Goal: Entertainment & Leisure: Consume media (video, audio)

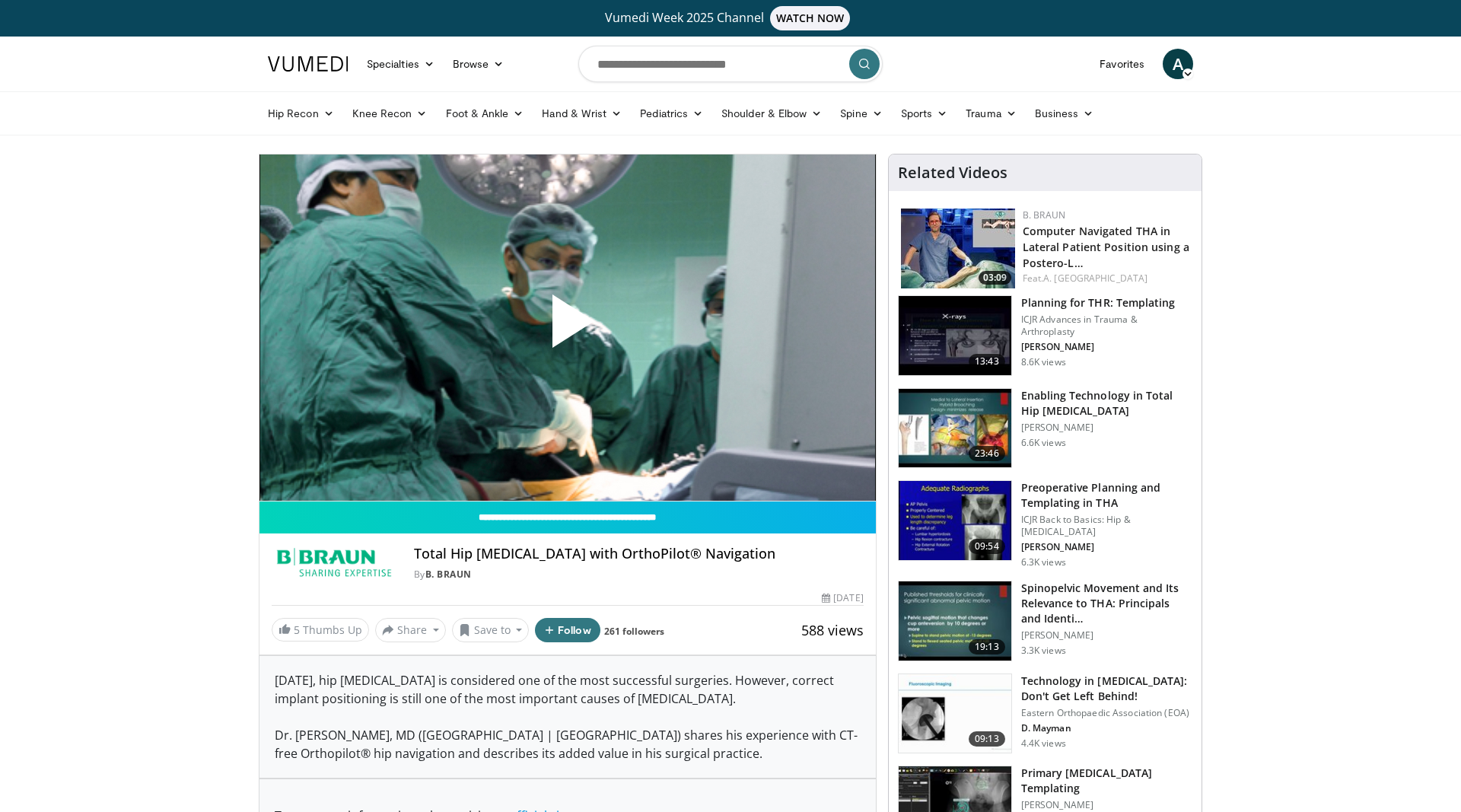
click at [567, 327] on span "Video Player" at bounding box center [567, 327] width 0 height 0
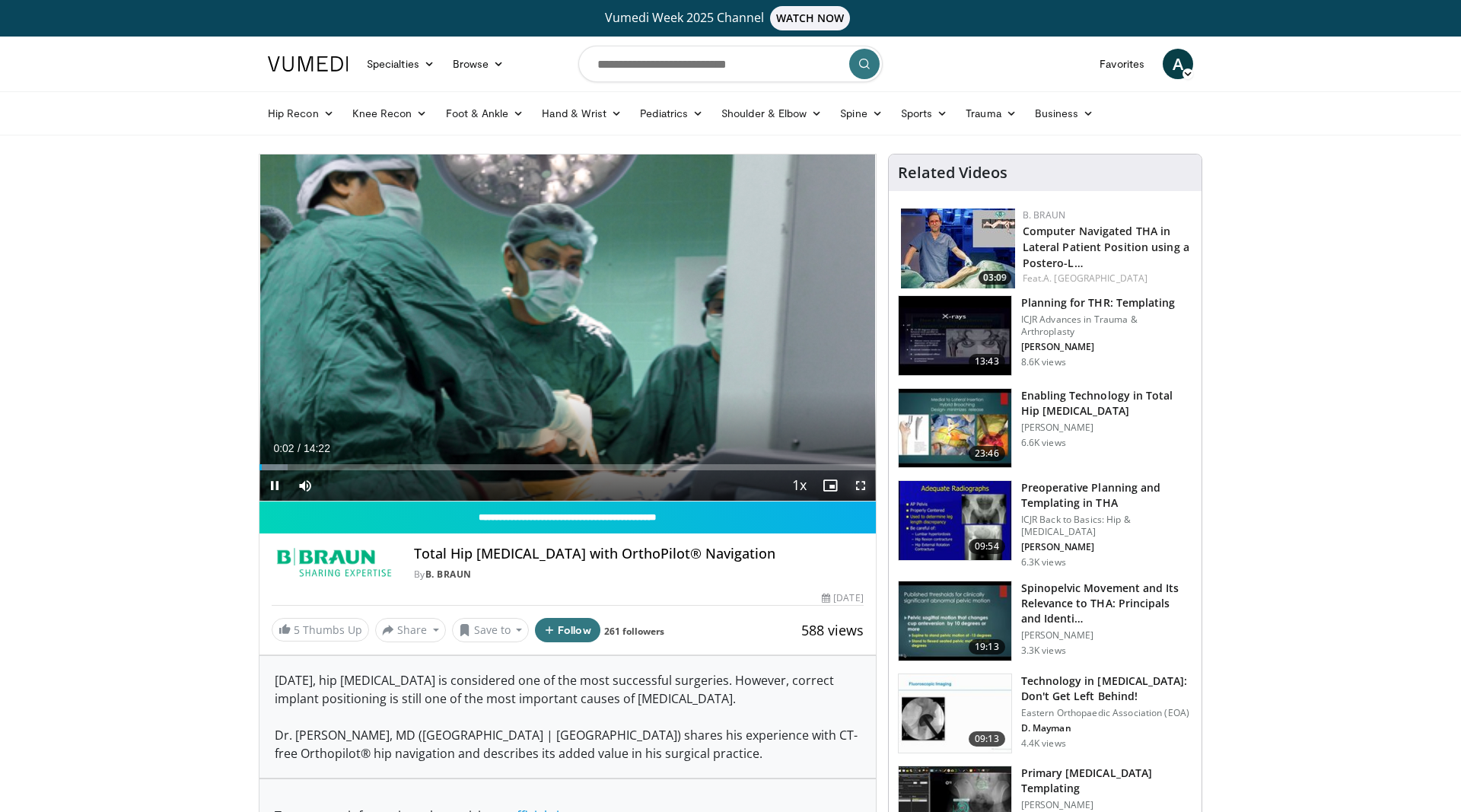
click at [862, 484] on span "Video Player" at bounding box center [861, 485] width 31 height 31
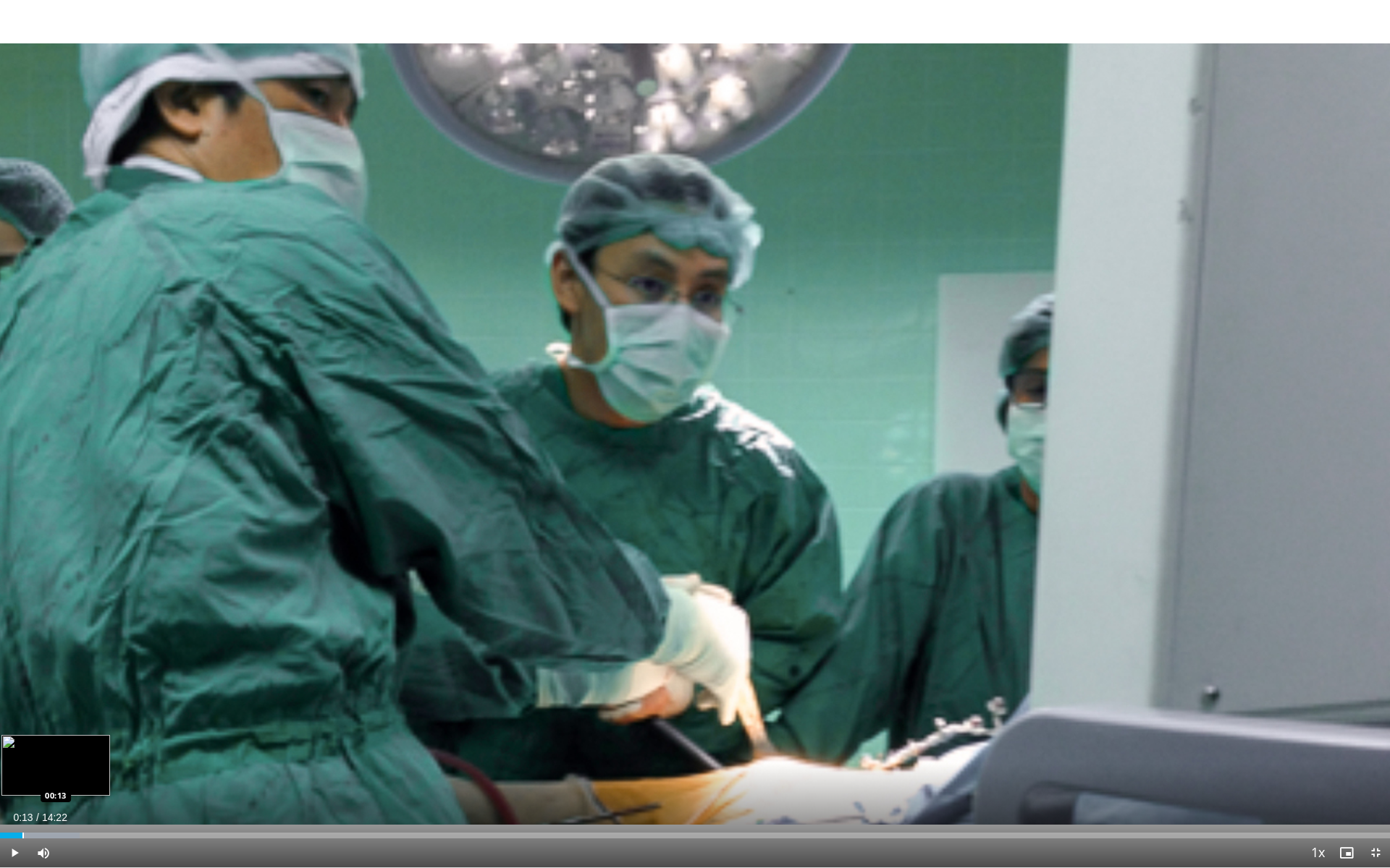
click at [24, 772] on div "Loaded : 5.74% 00:13 00:13" at bounding box center [695, 836] width 1390 height 6
drag, startPoint x: 61, startPoint y: 837, endPoint x: 74, endPoint y: 836, distance: 13.0
click at [62, 772] on div "Progress Bar" at bounding box center [62, 836] width 2 height 6
click at [136, 772] on div "Progress Bar" at bounding box center [136, 836] width 2 height 6
click at [223, 772] on div "Current Time 1:24 / Duration 14:22 Pause Skip Backward Skip Forward Mute 0% Loa…" at bounding box center [695, 853] width 1390 height 29
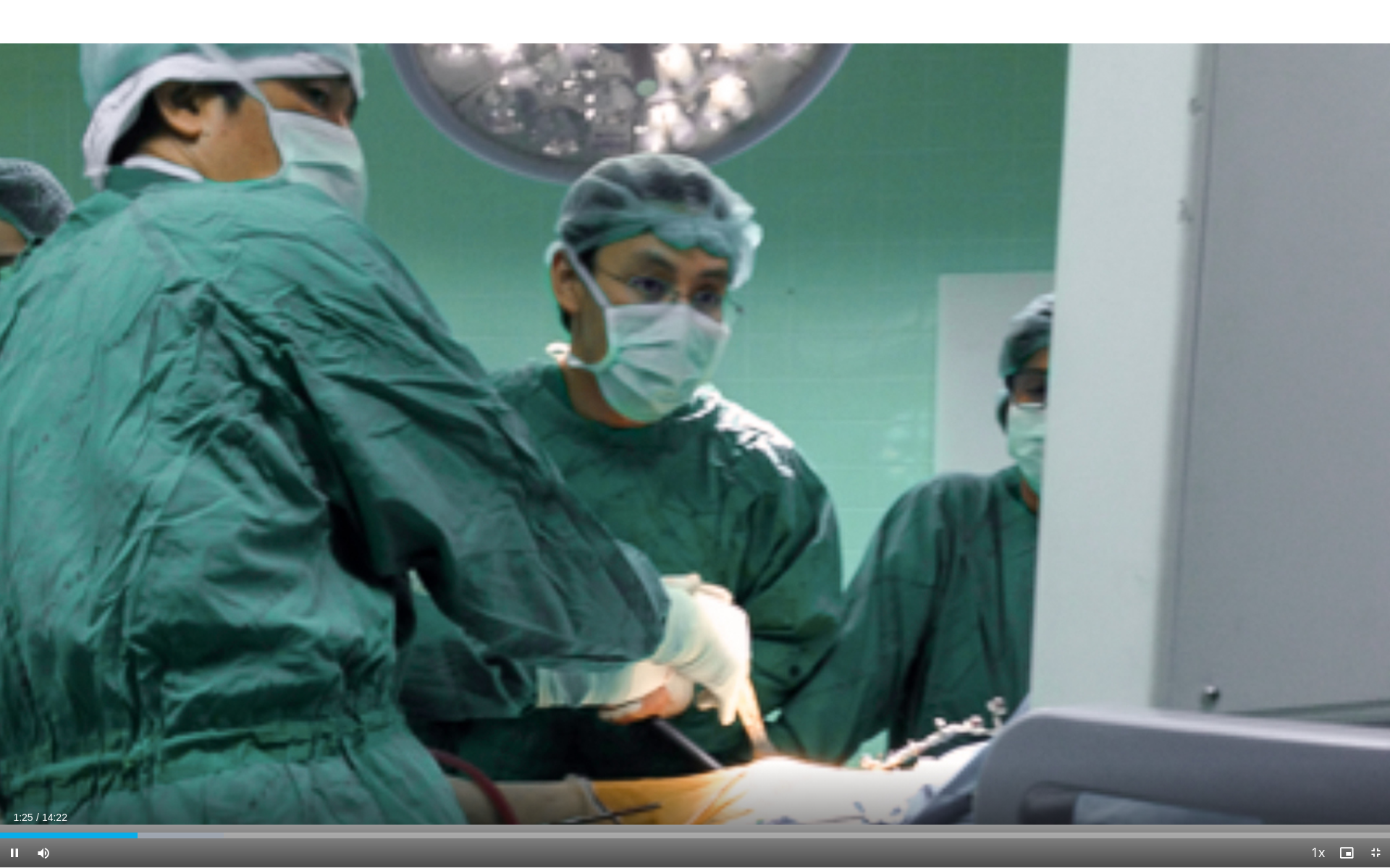
click at [242, 772] on div "Current Time 1:25 / Duration 14:22 Pause Skip Backward Skip Forward Mute 0% Loa…" at bounding box center [695, 853] width 1390 height 29
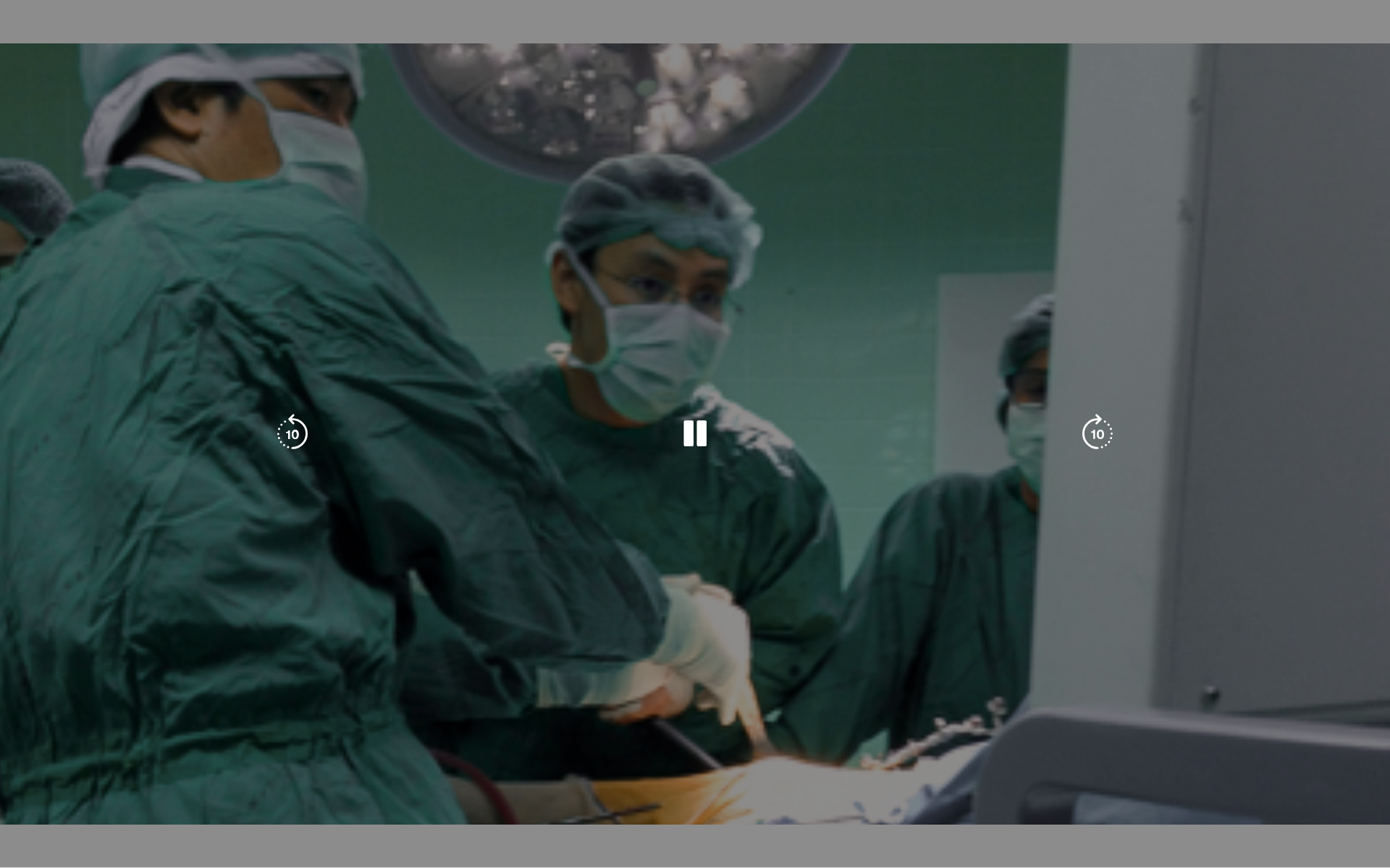
click at [245, 772] on div "Loaded : 16.09% 01:25 01:26" at bounding box center [695, 865] width 1390 height 6
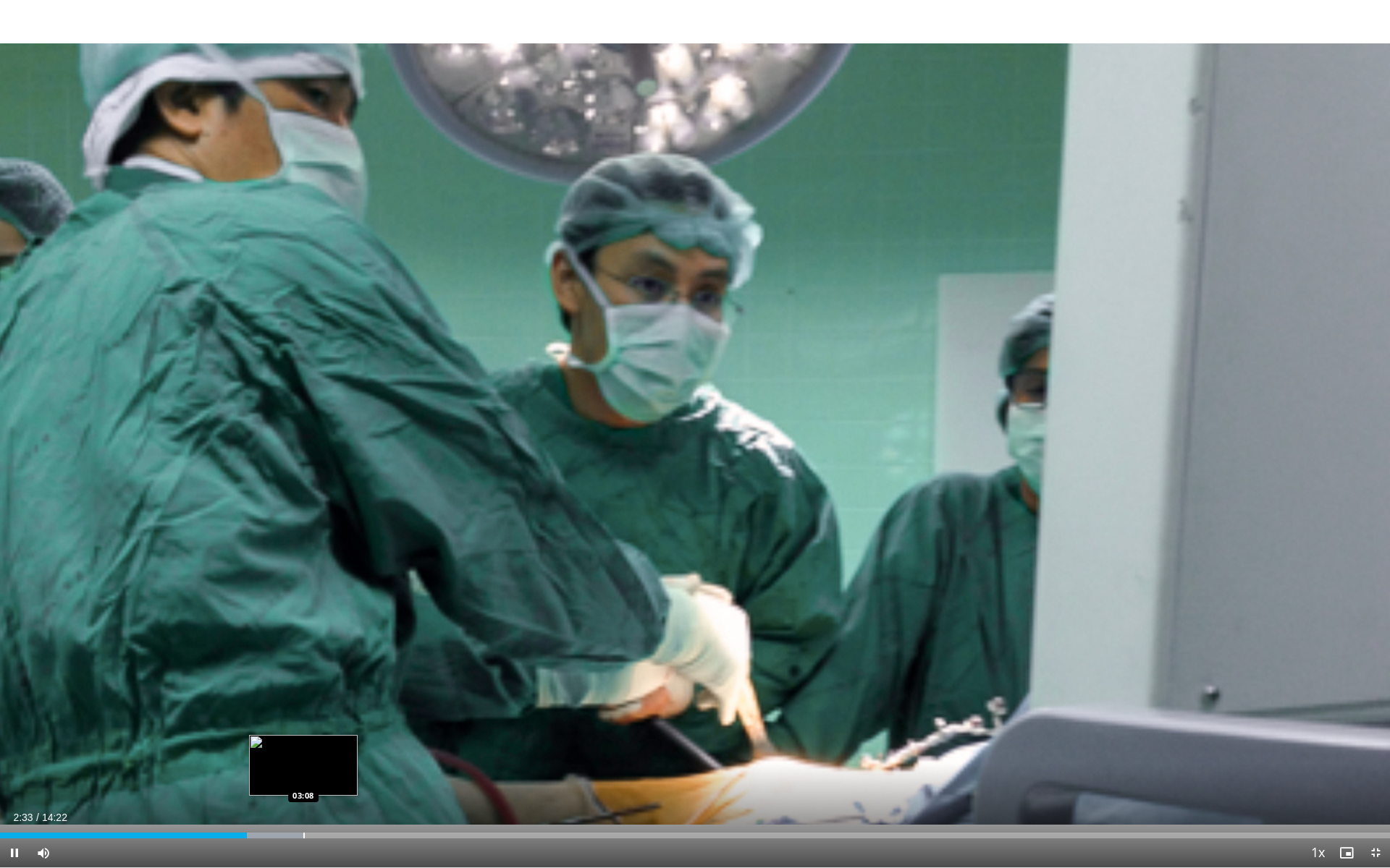
click at [305, 772] on div "Progress Bar" at bounding box center [304, 836] width 2 height 6
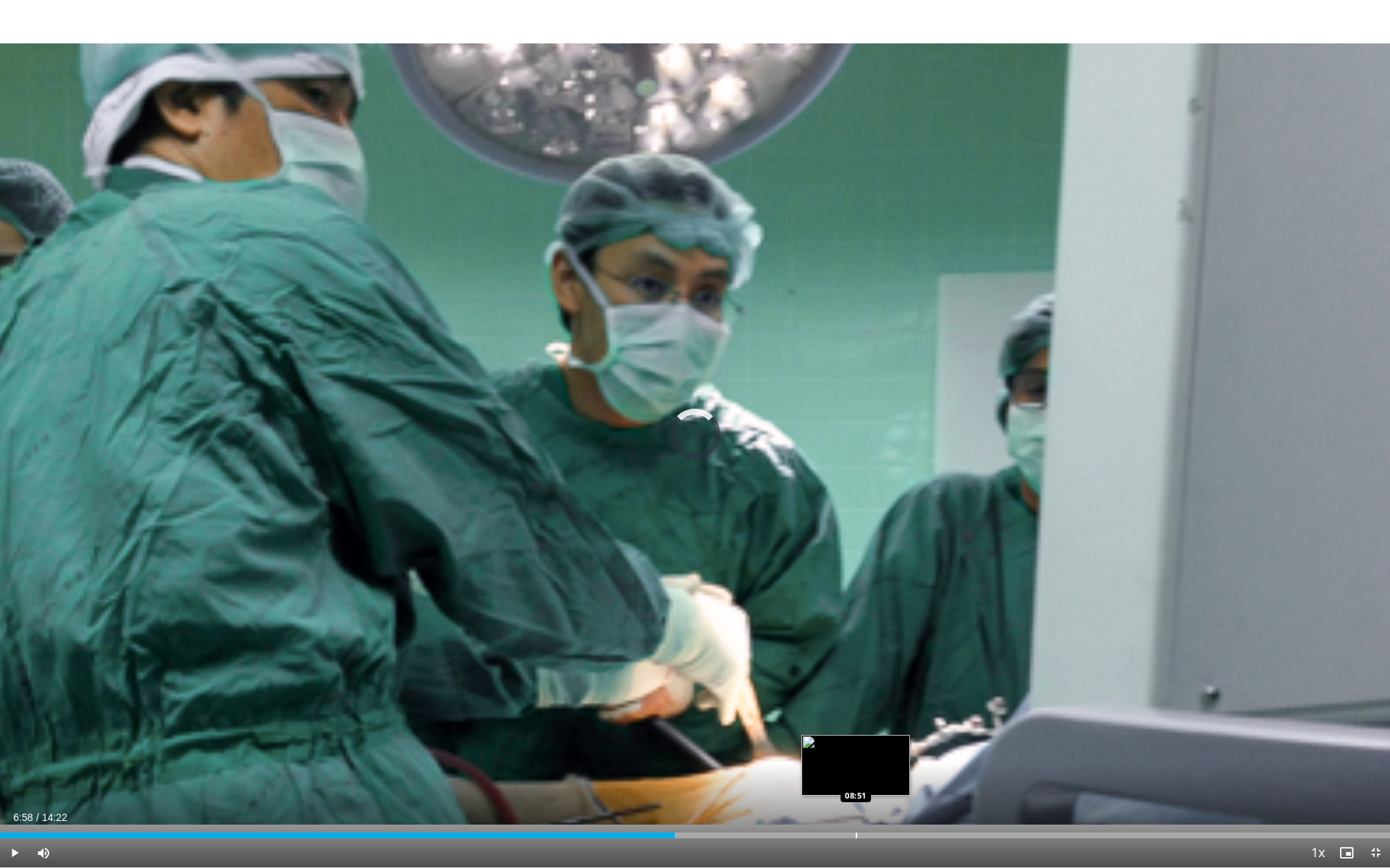
drag, startPoint x: 323, startPoint y: 836, endPoint x: 855, endPoint y: 831, distance: 532.0
click at [855, 772] on div "Loaded : 0.00% 08:49 08:51" at bounding box center [695, 832] width 1390 height 14
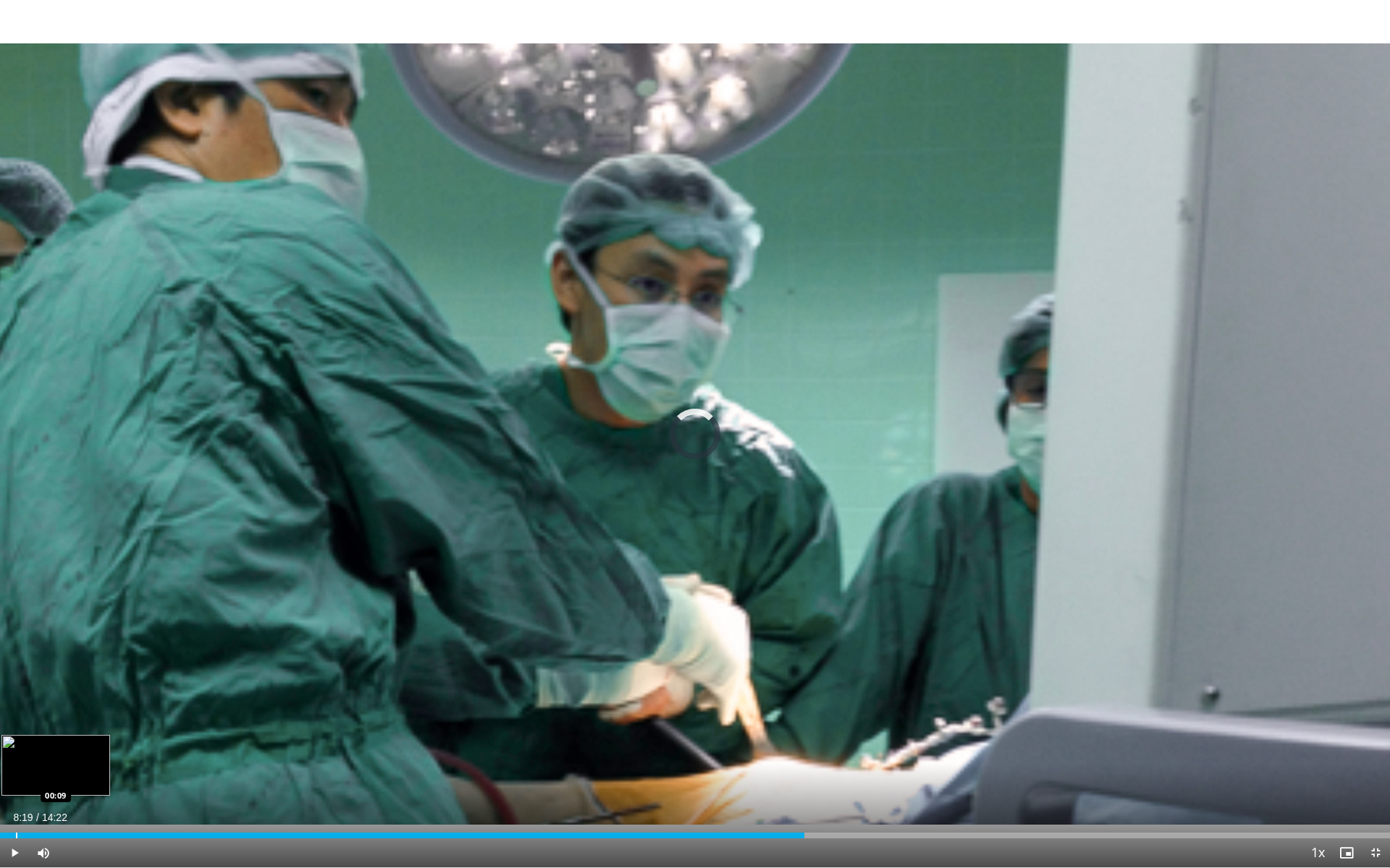
drag, startPoint x: 855, startPoint y: 836, endPoint x: 7, endPoint y: 837, distance: 848.0
click at [16, 772] on div "Progress Bar" at bounding box center [17, 836] width 2 height 6
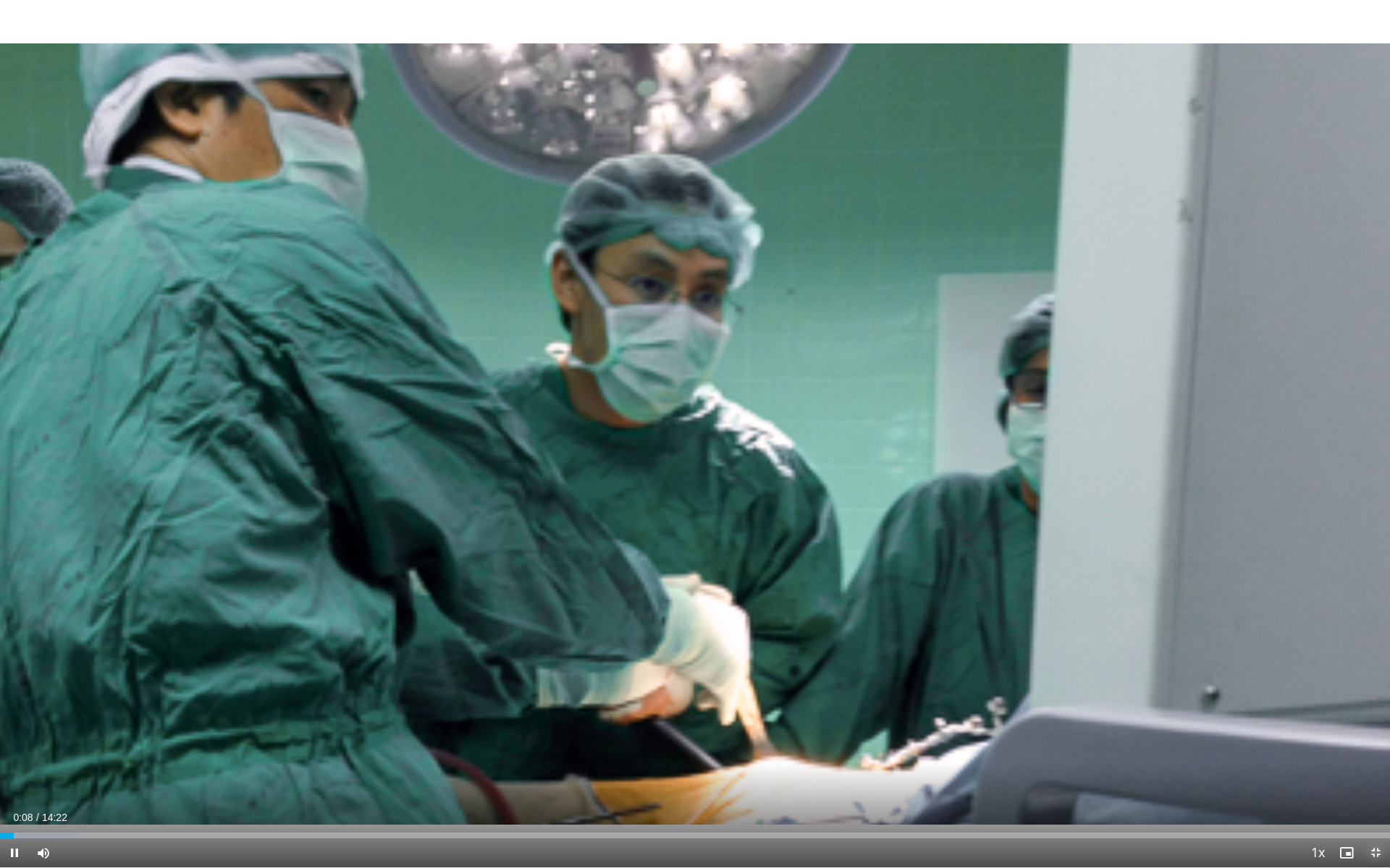
click at [1372, 772] on span "Video Player" at bounding box center [1375, 853] width 29 height 29
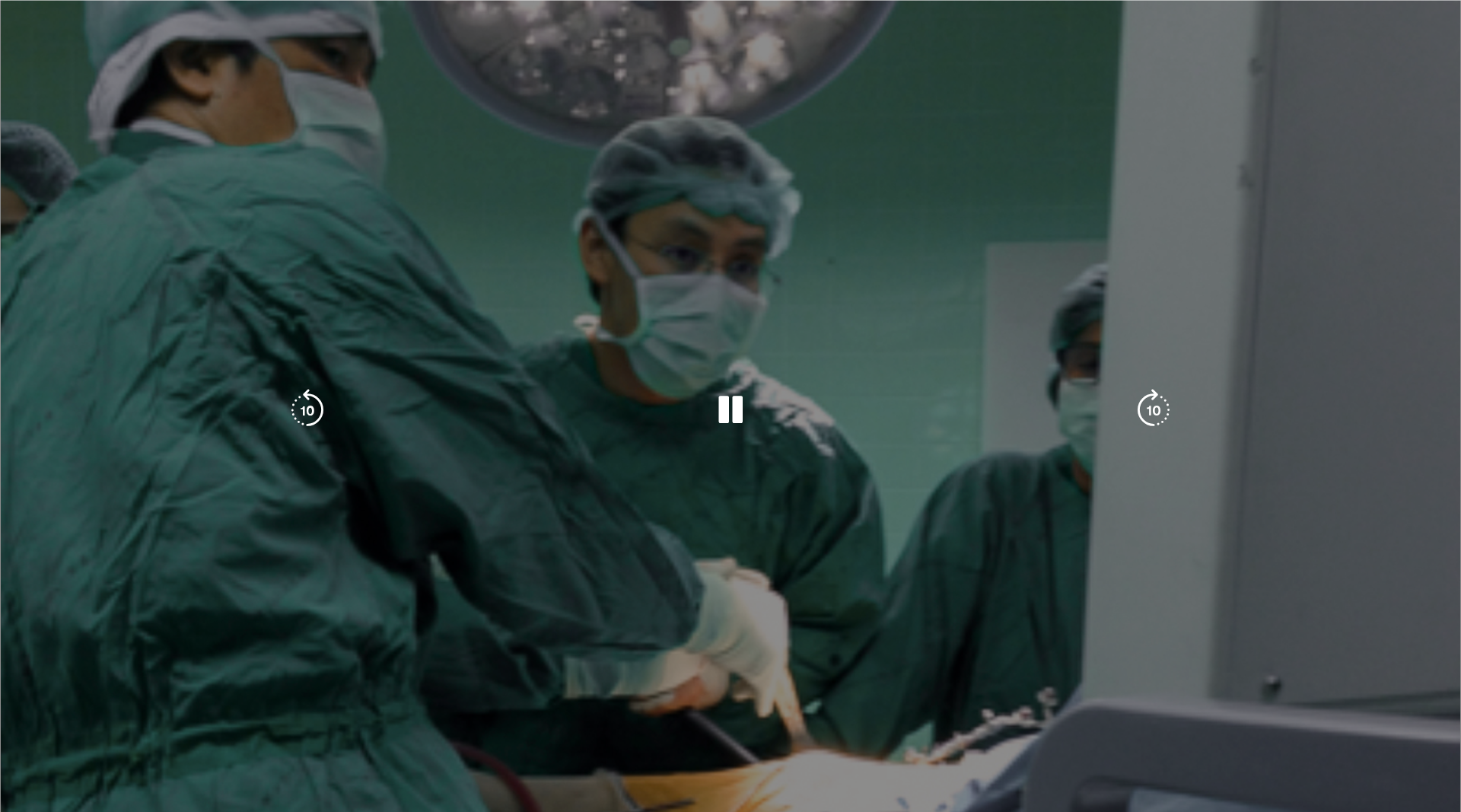
scroll to position [233, 0]
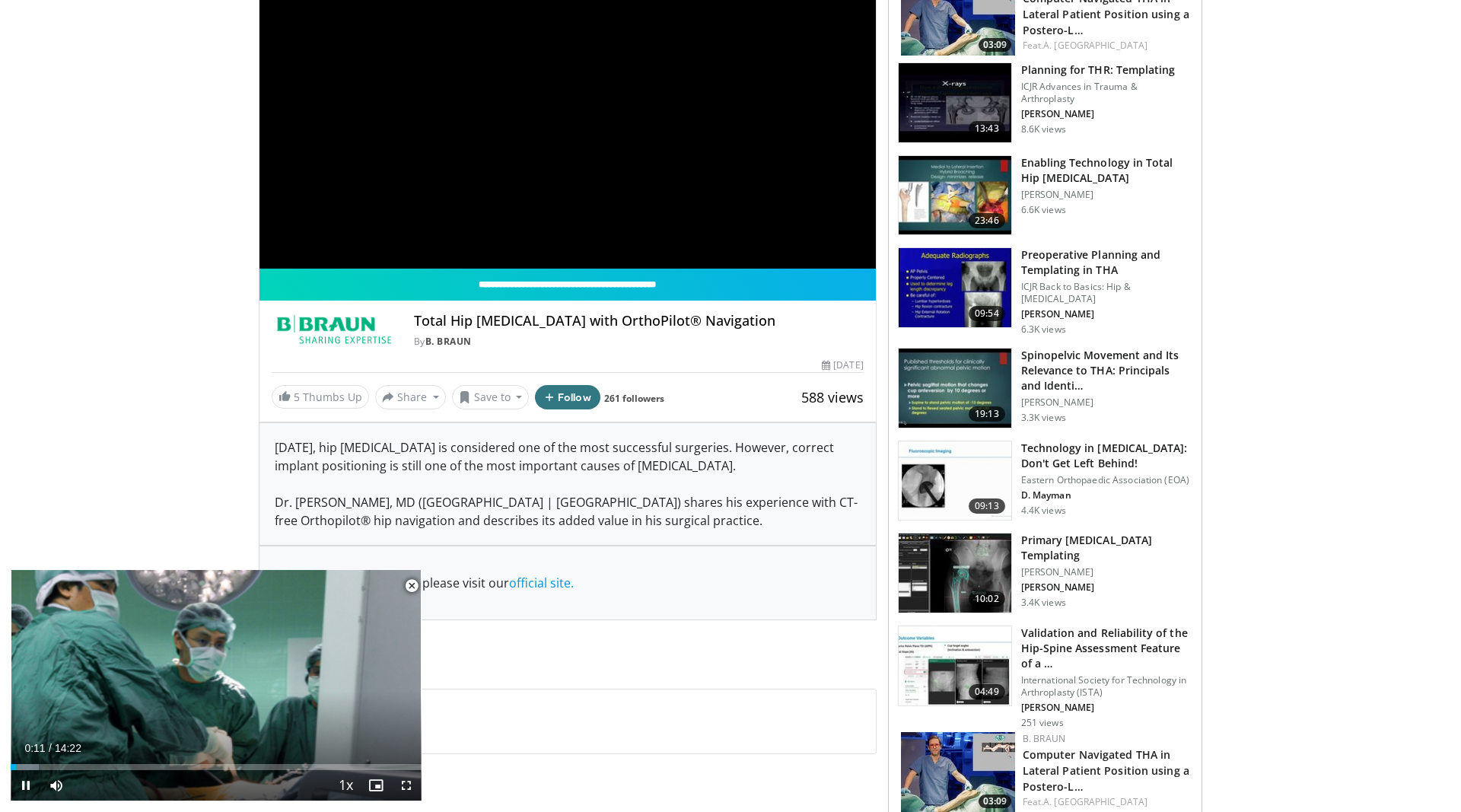
click at [409, 583] on span "Video Player" at bounding box center [412, 586] width 31 height 31
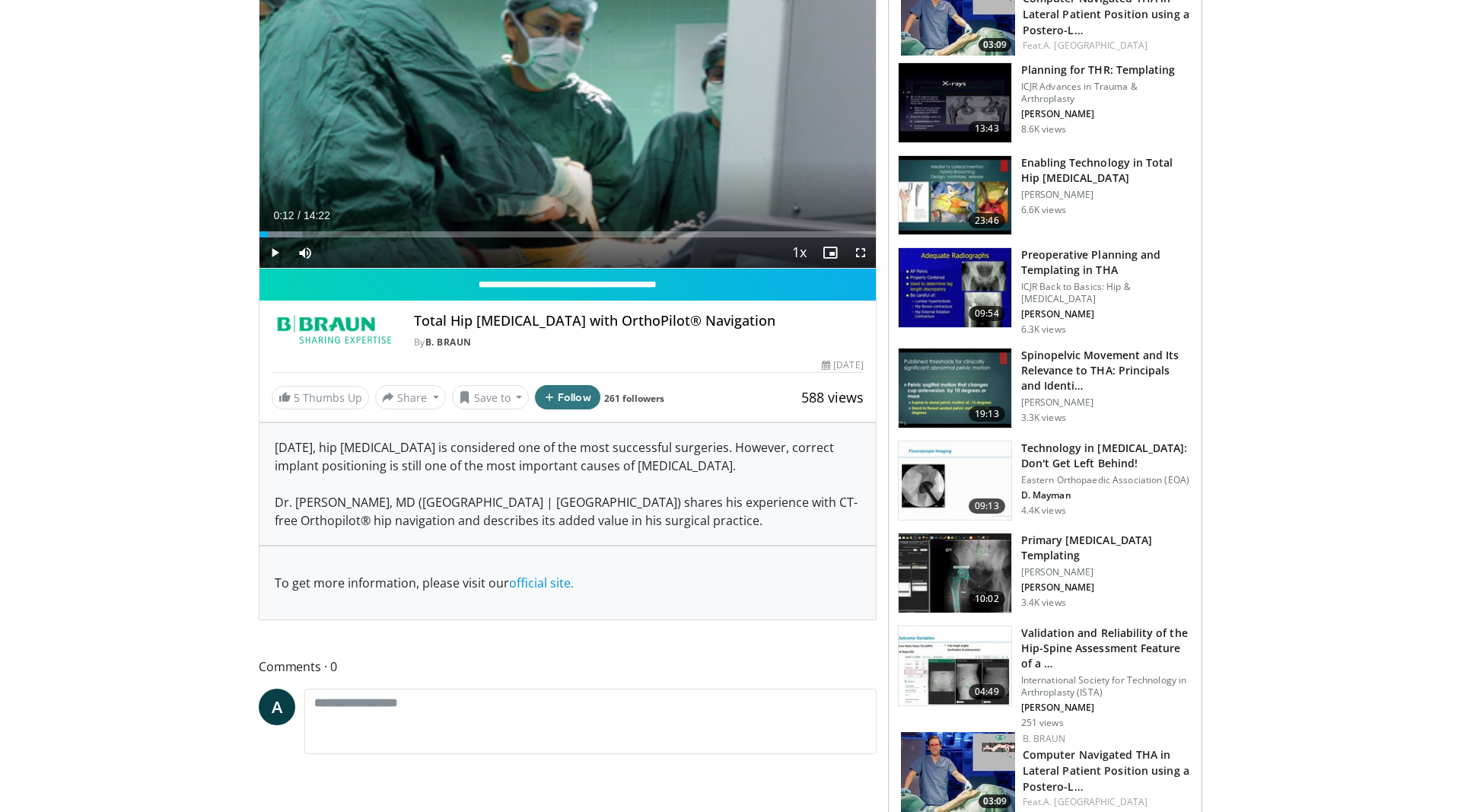
scroll to position [0, 0]
